Goal: Entertainment & Leisure: Consume media (video, audio)

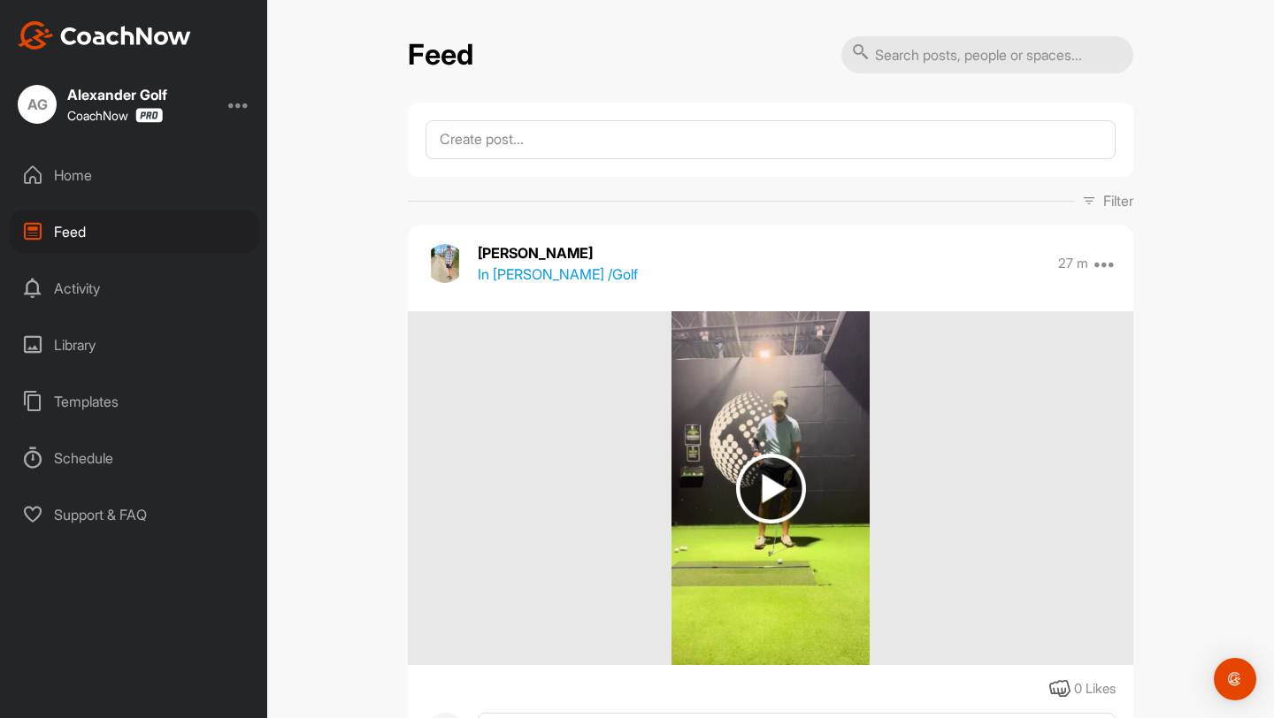
scroll to position [6412, 0]
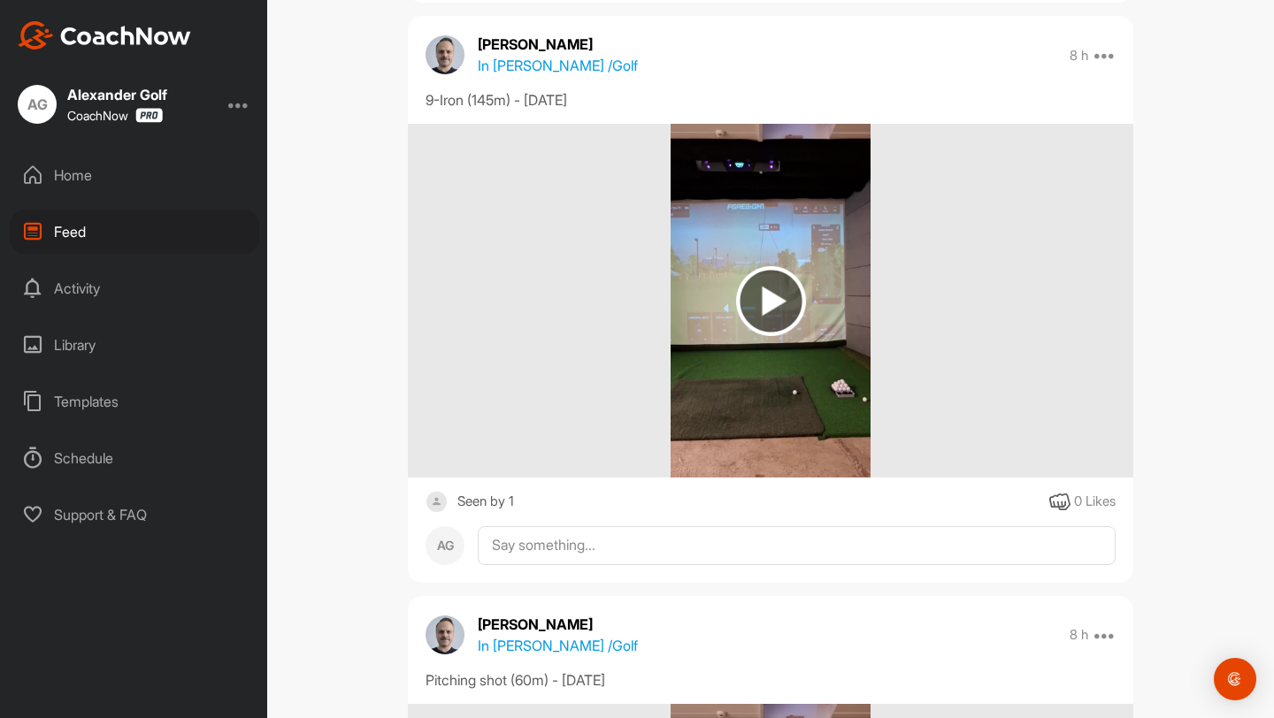
click at [99, 218] on div "Feed" at bounding box center [134, 232] width 249 height 44
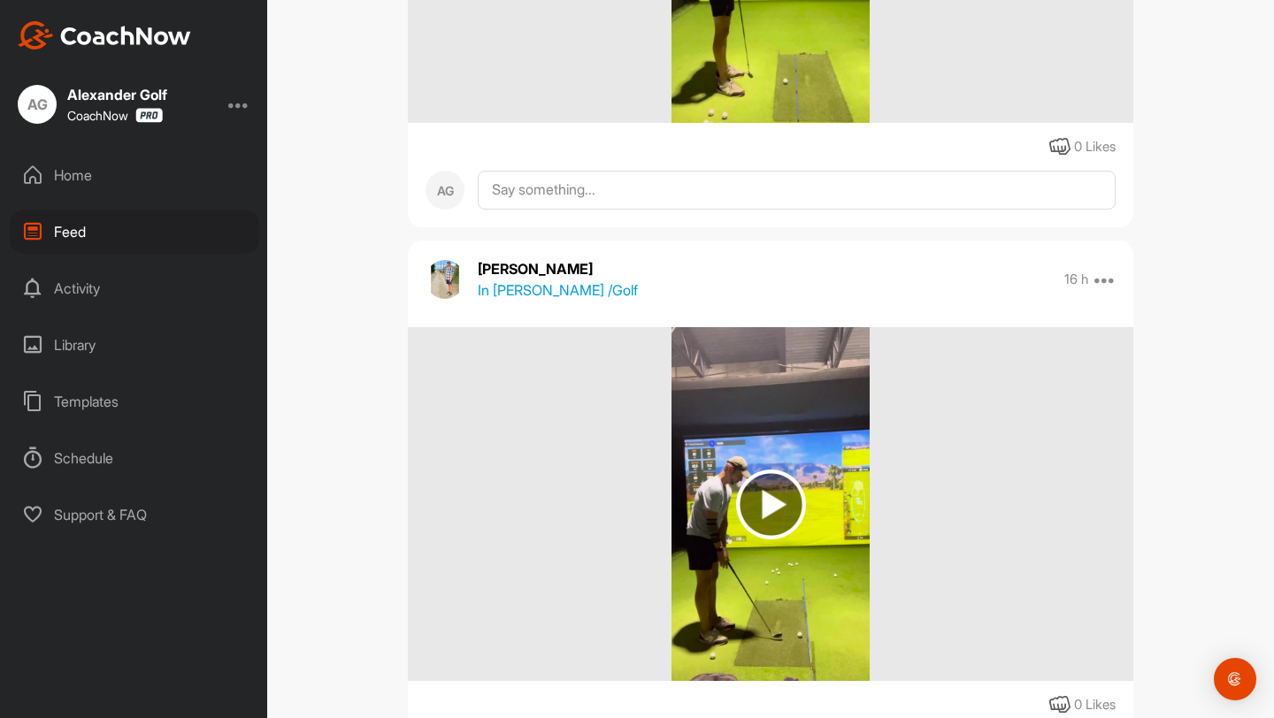
scroll to position [0, 0]
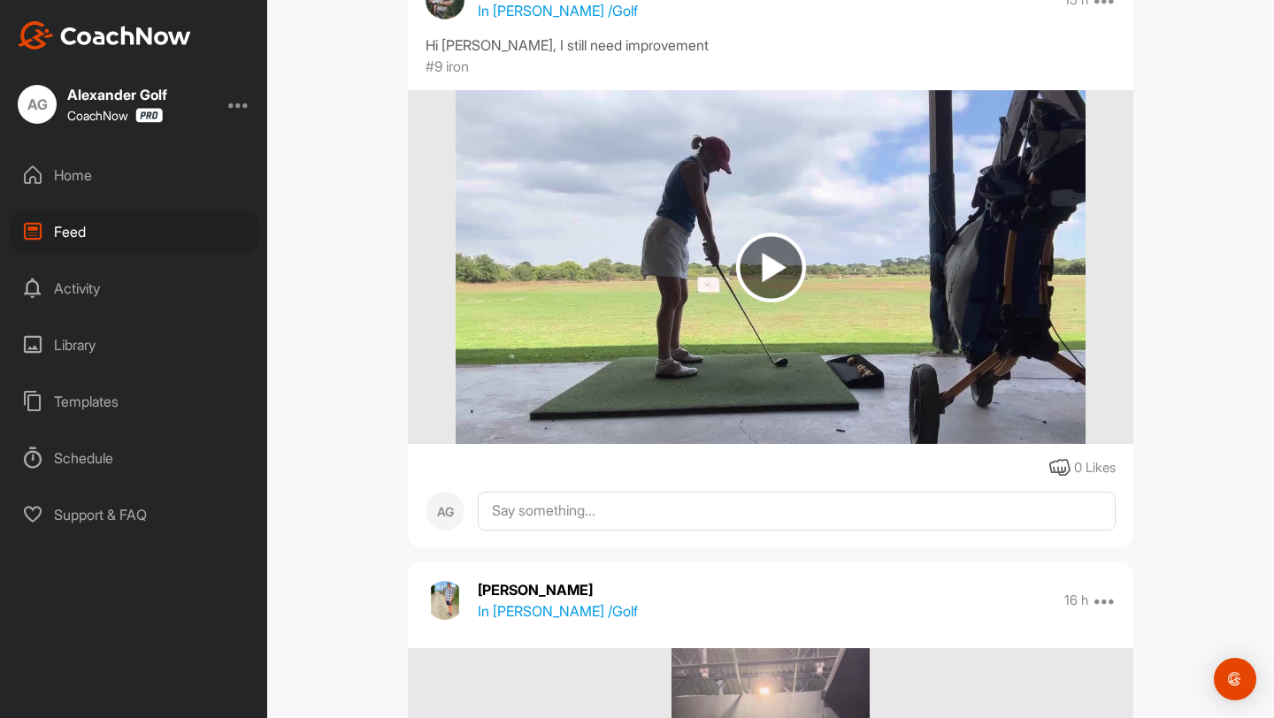
scroll to position [291, 0]
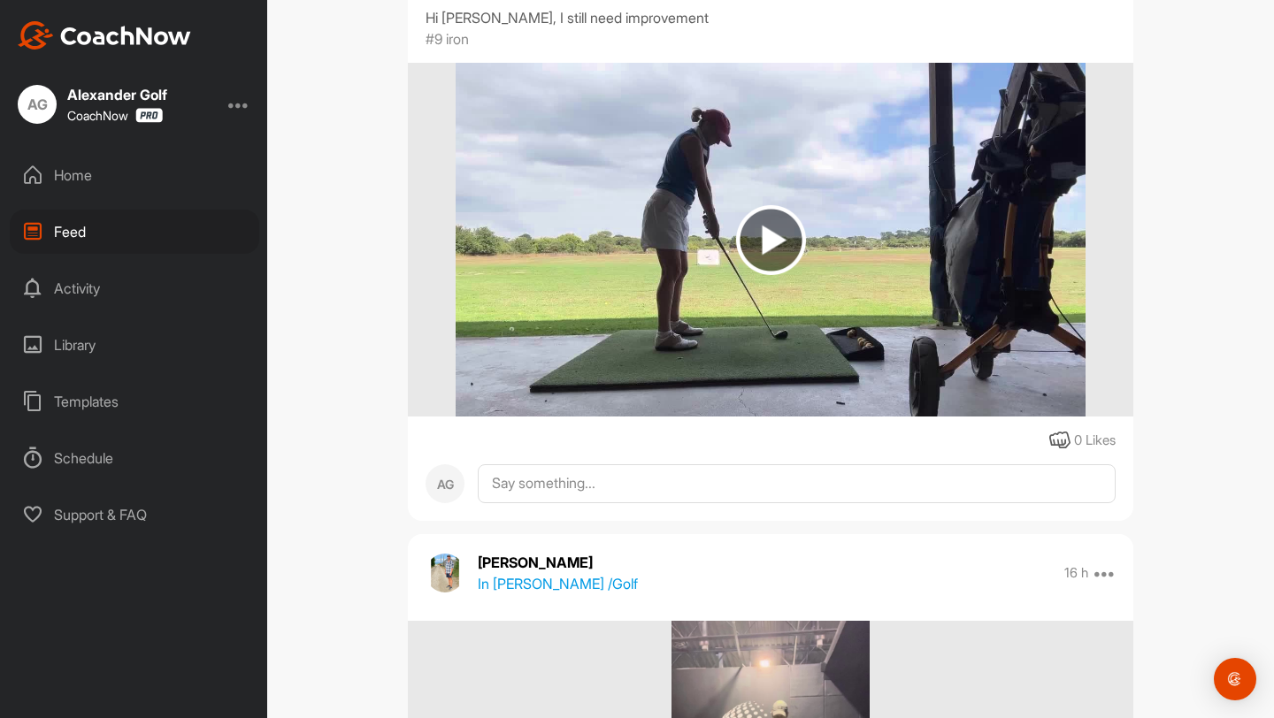
click at [779, 245] on img at bounding box center [771, 240] width 70 height 70
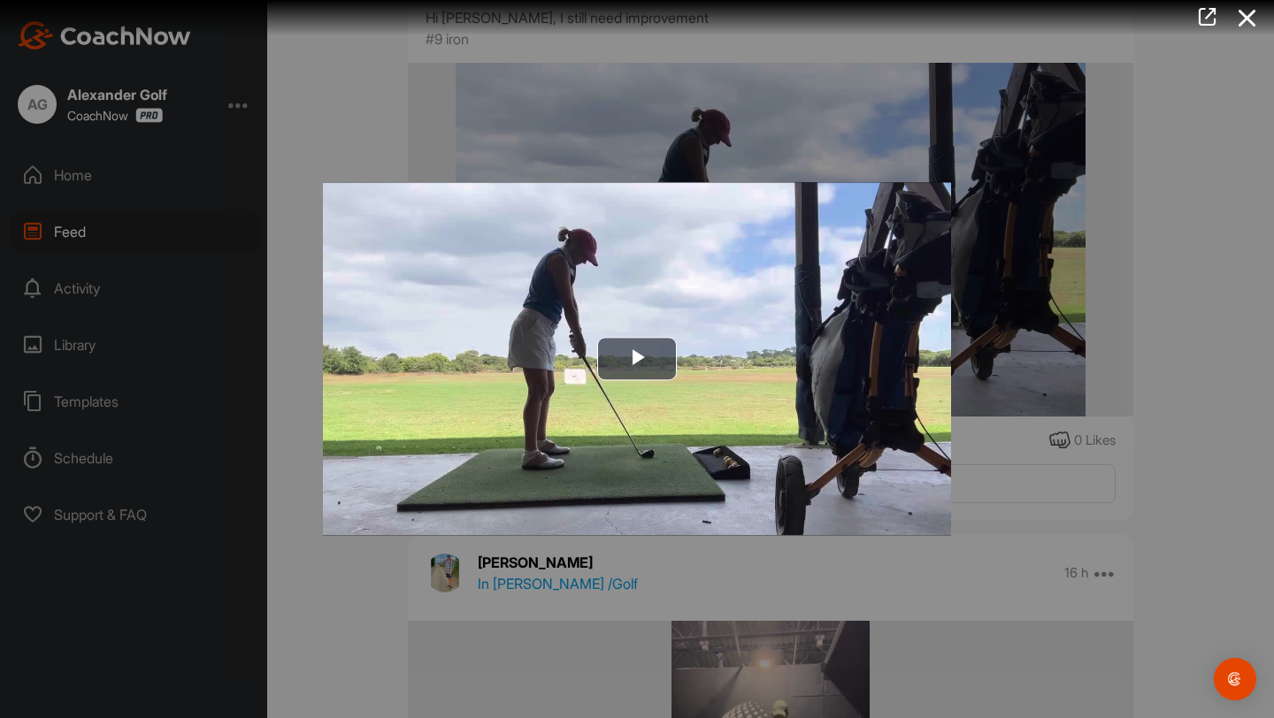
click at [1252, 230] on div at bounding box center [637, 359] width 1274 height 718
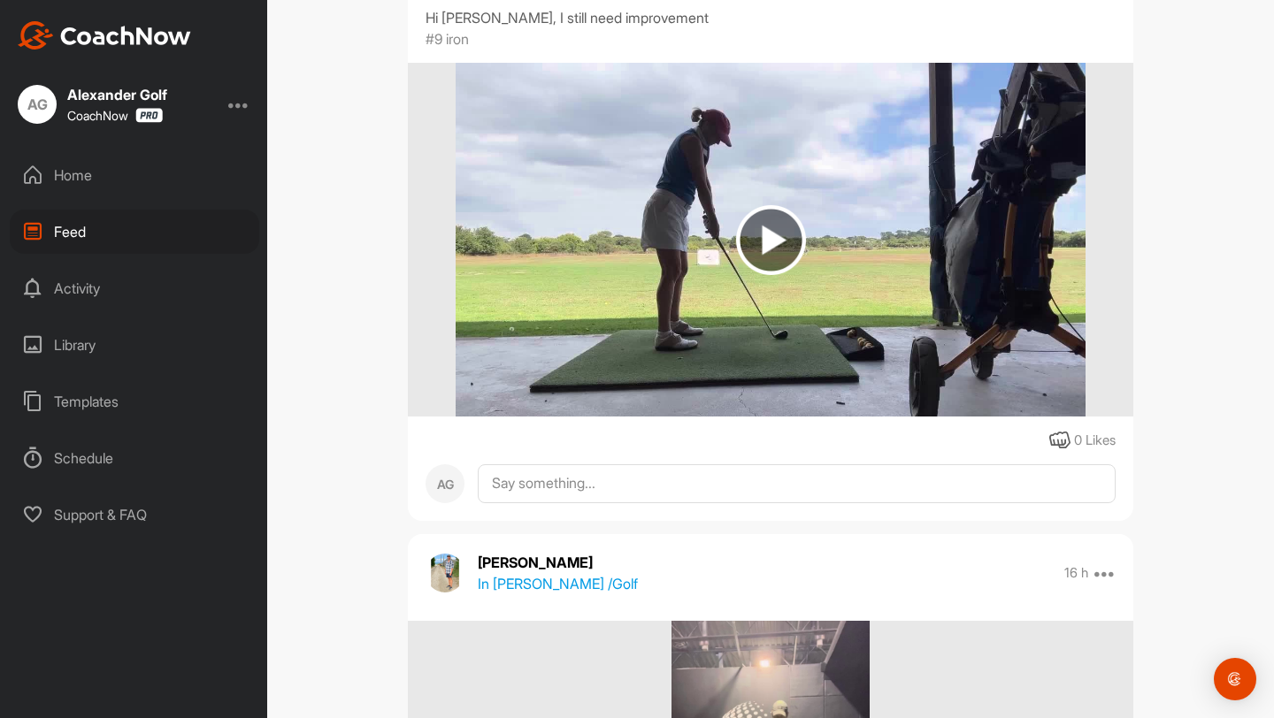
click at [848, 253] on img at bounding box center [770, 240] width 629 height 354
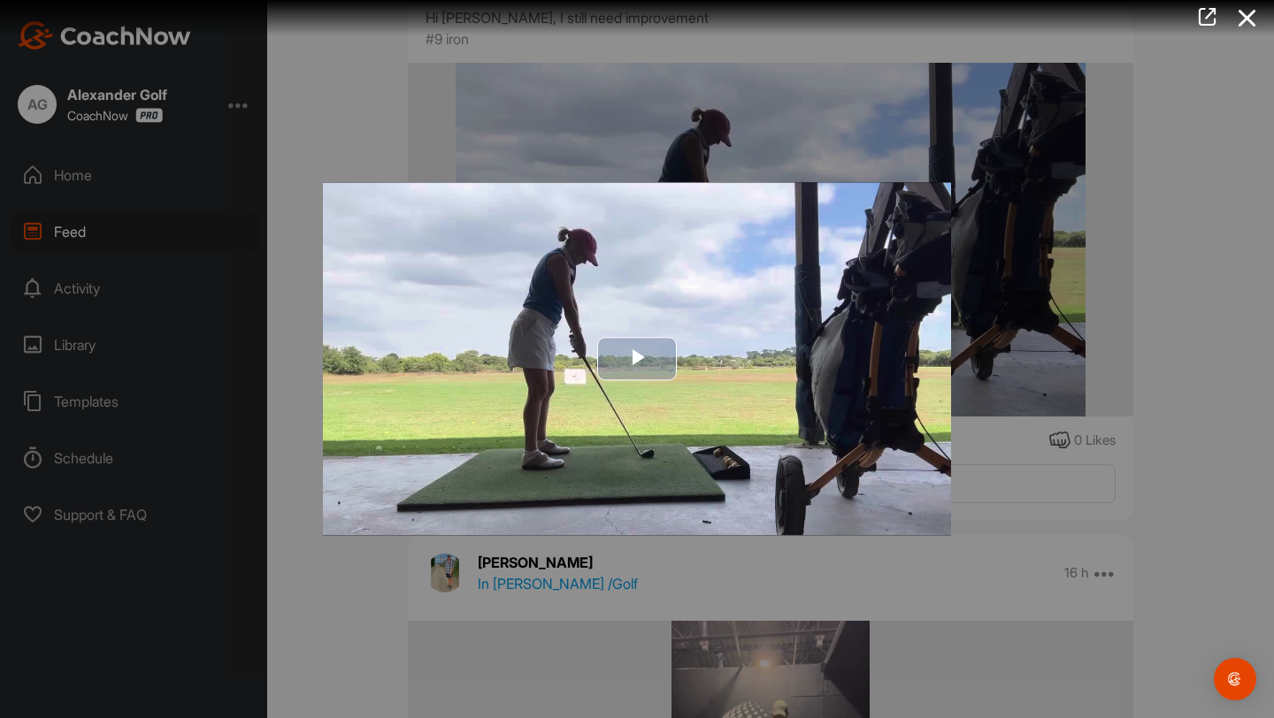
click at [627, 386] on img "Video Player" at bounding box center [637, 358] width 628 height 353
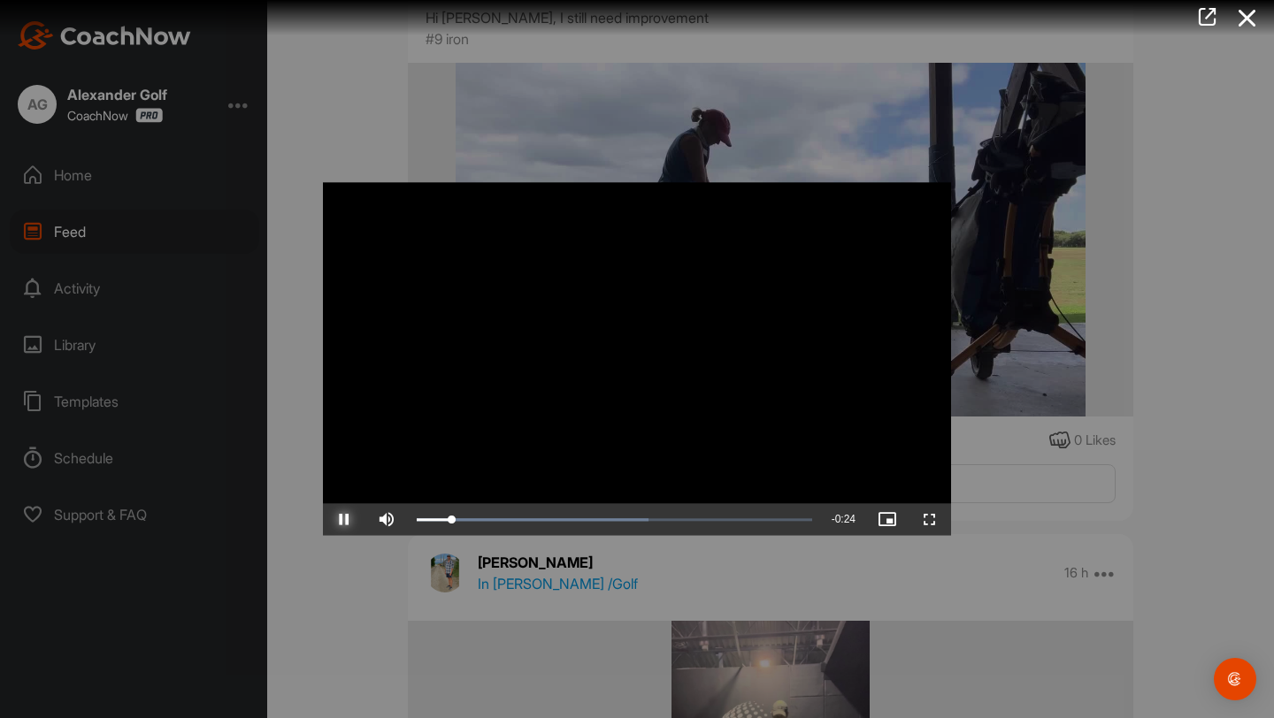
click at [353, 520] on span "Video Player" at bounding box center [344, 520] width 42 height 0
click at [348, 520] on span "Video Player" at bounding box center [344, 520] width 42 height 0
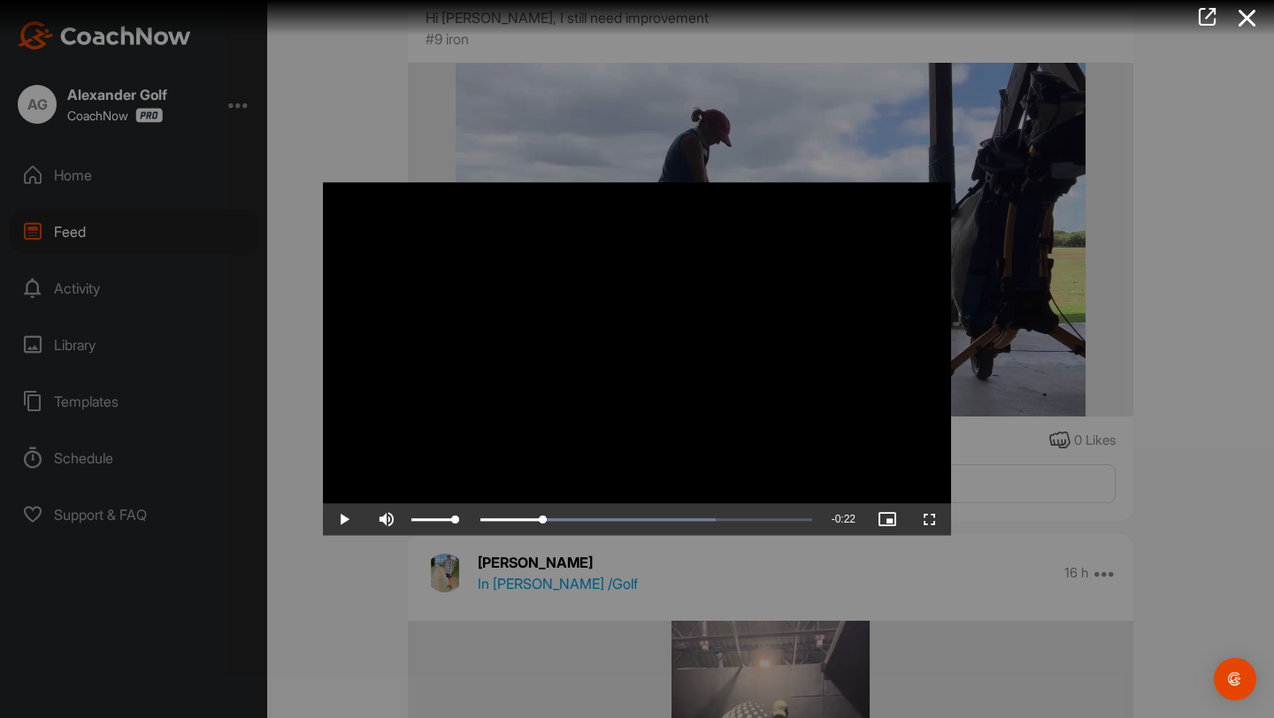
click at [461, 515] on div "Mute 100%" at bounding box center [418, 520] width 106 height 32
click at [480, 520] on div "0:04" at bounding box center [454, 519] width 74 height 5
click at [342, 520] on span "Video Player" at bounding box center [344, 520] width 42 height 0
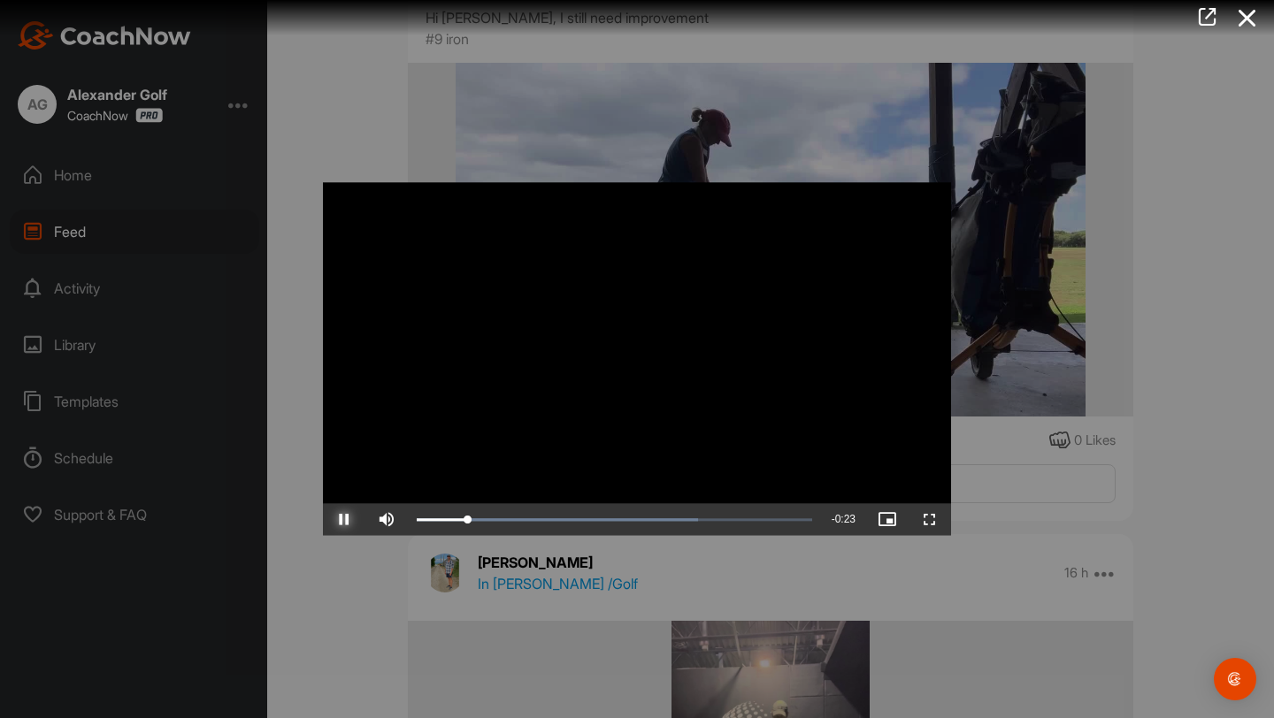
click at [342, 520] on span "Video Player" at bounding box center [344, 520] width 42 height 0
click at [555, 512] on div "Loaded : 71.12% 0:09 0:05" at bounding box center [614, 520] width 413 height 32
click at [609, 516] on div "Loaded : 71.12% 0:12 0:09" at bounding box center [614, 520] width 413 height 32
click at [650, 517] on div "0:15" at bounding box center [649, 519] width 1 height 5
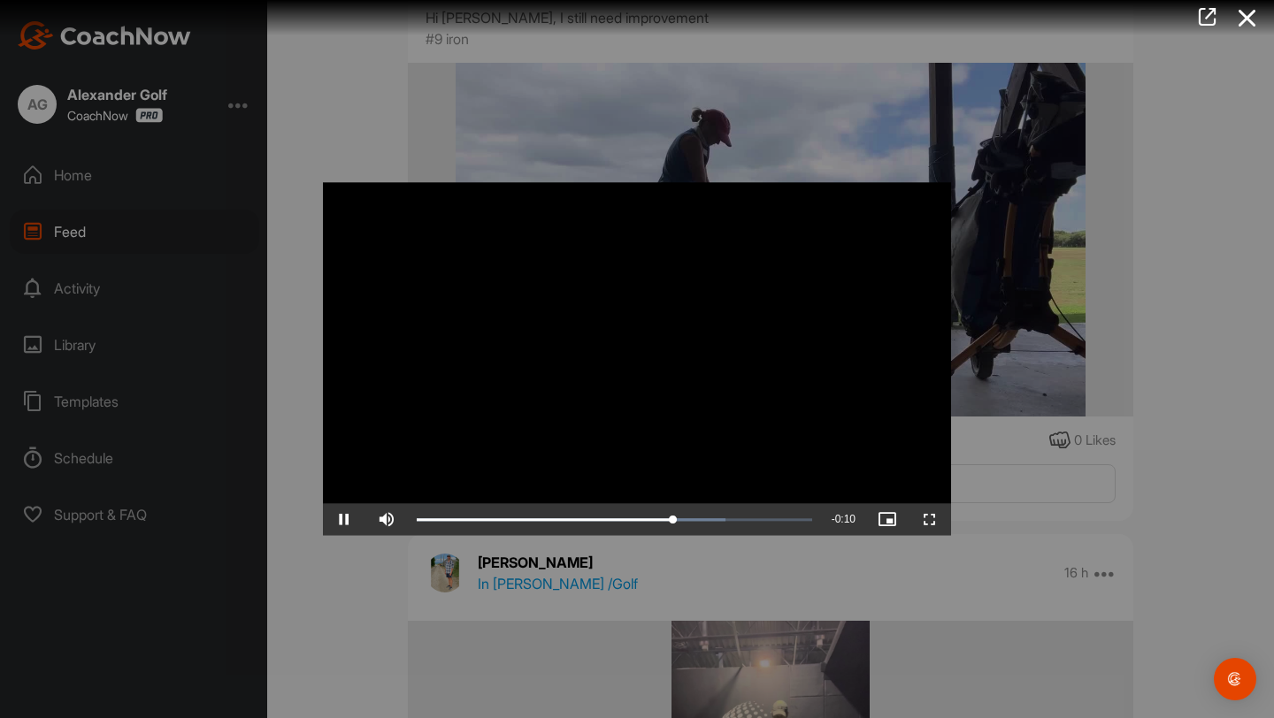
click at [359, 581] on div at bounding box center [637, 359] width 1274 height 718
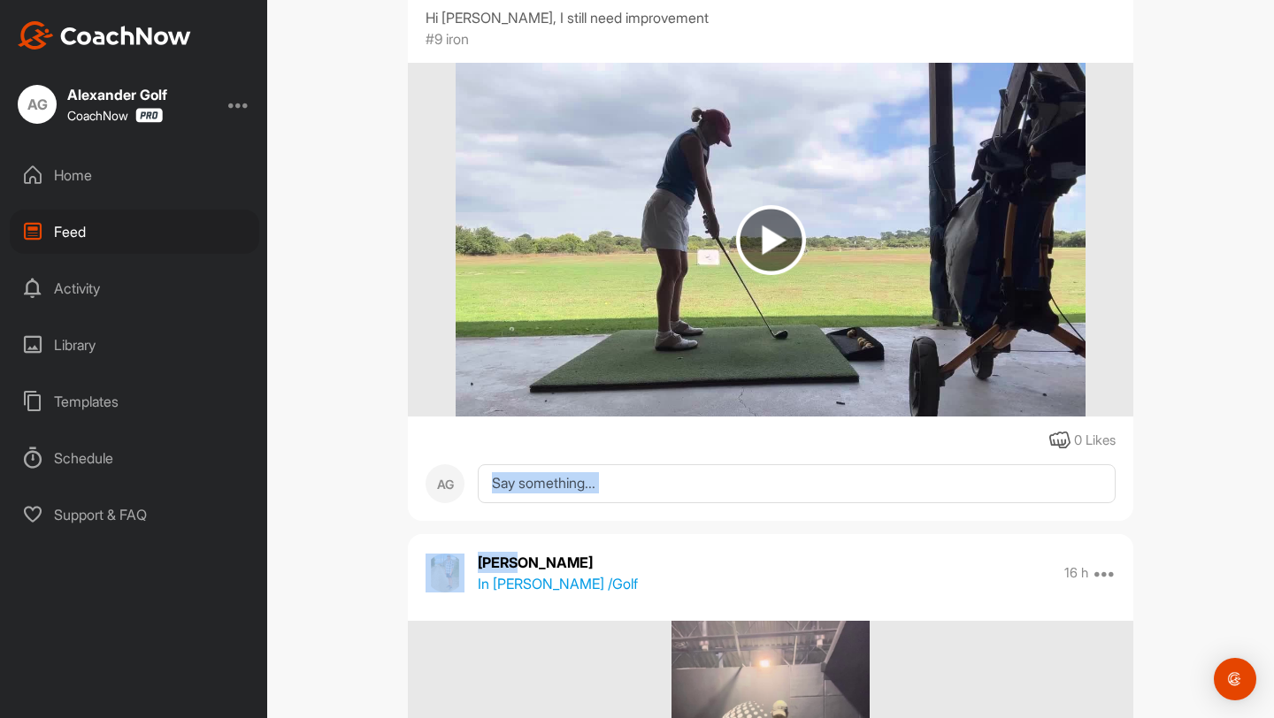
click at [359, 581] on div "Feed Filter Media Type Images Videos Notes Audio Documents Author Adam McMurty …" at bounding box center [770, 359] width 1007 height 718
click at [360, 561] on div "Feed Filter Media Type Images Videos Notes Audio Documents Author Adam McMurty …" at bounding box center [770, 359] width 1007 height 718
click at [352, 410] on div "Feed Filter Media Type Images Videos Notes Audio Documents Author Adam McMurty …" at bounding box center [770, 359] width 1007 height 718
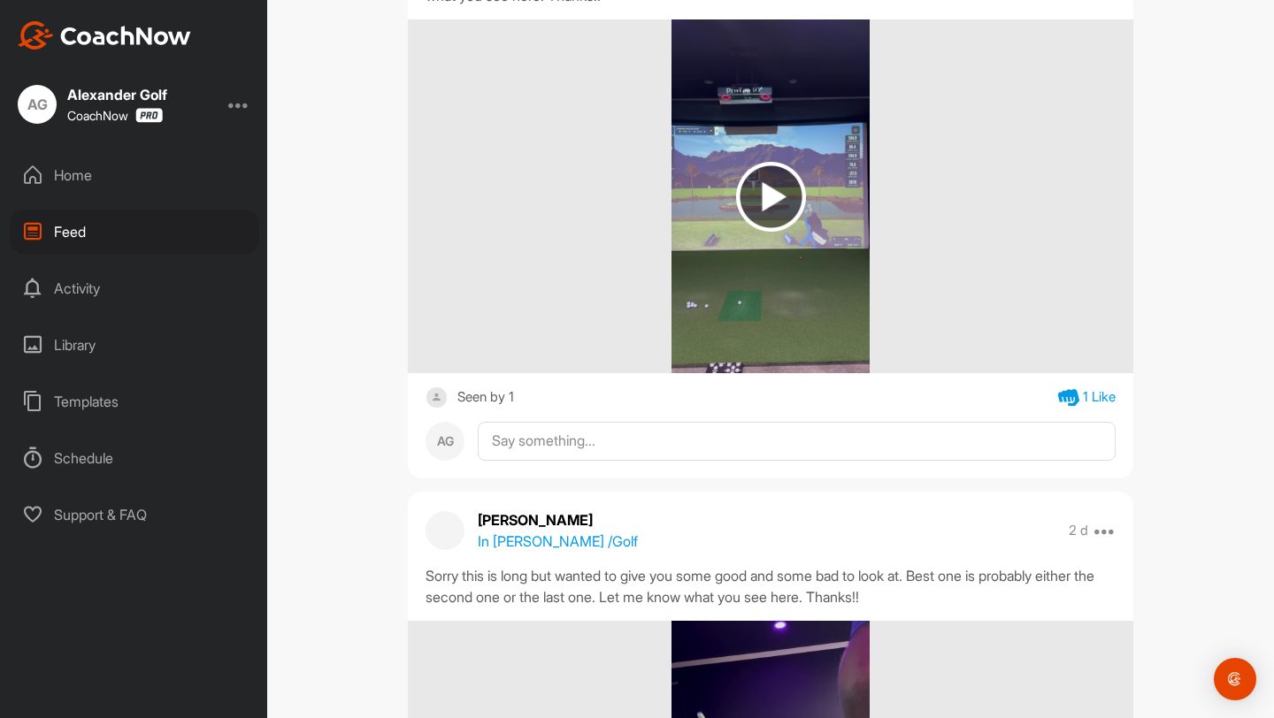
scroll to position [8303, 0]
